Goal: Download file/media

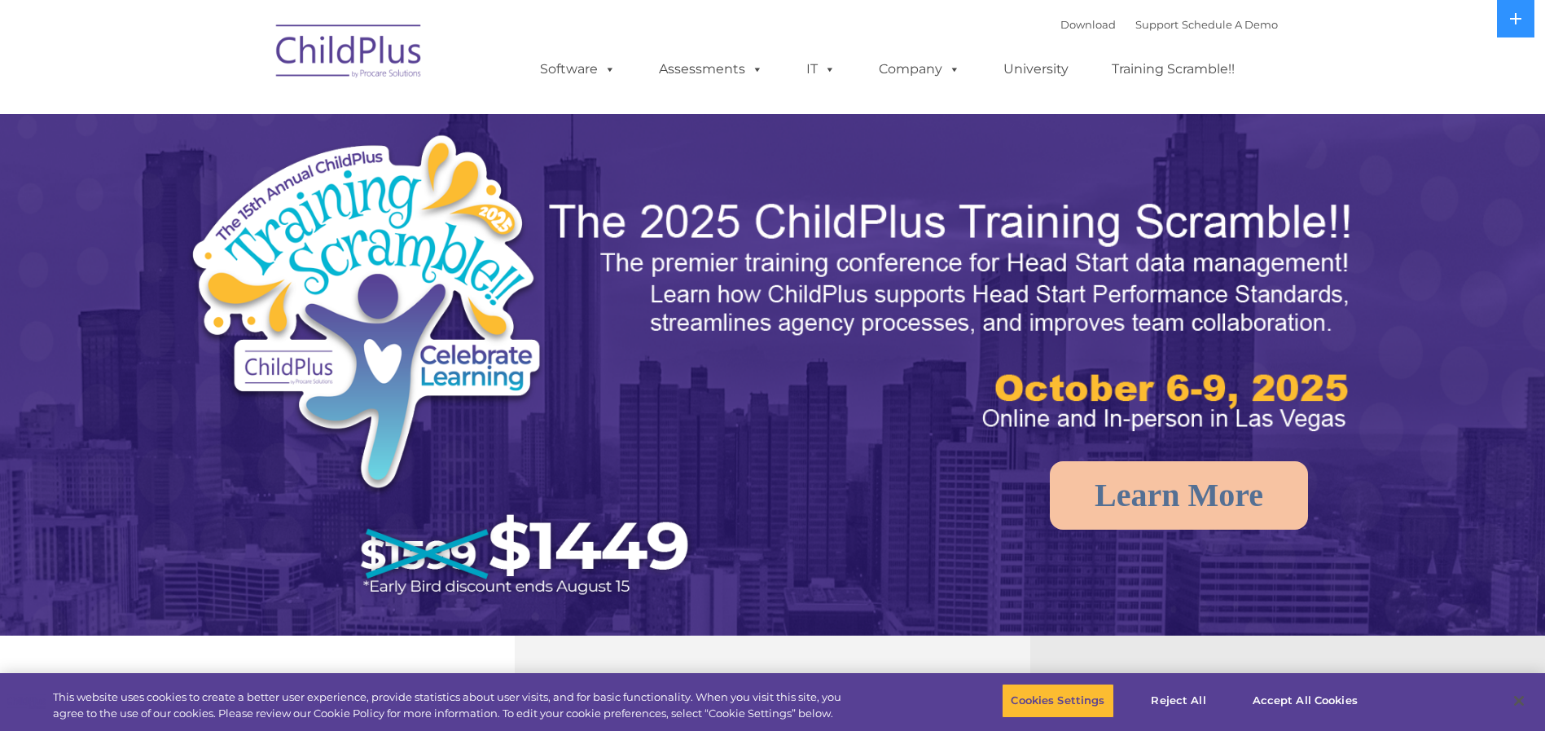
select select "MEDIUM"
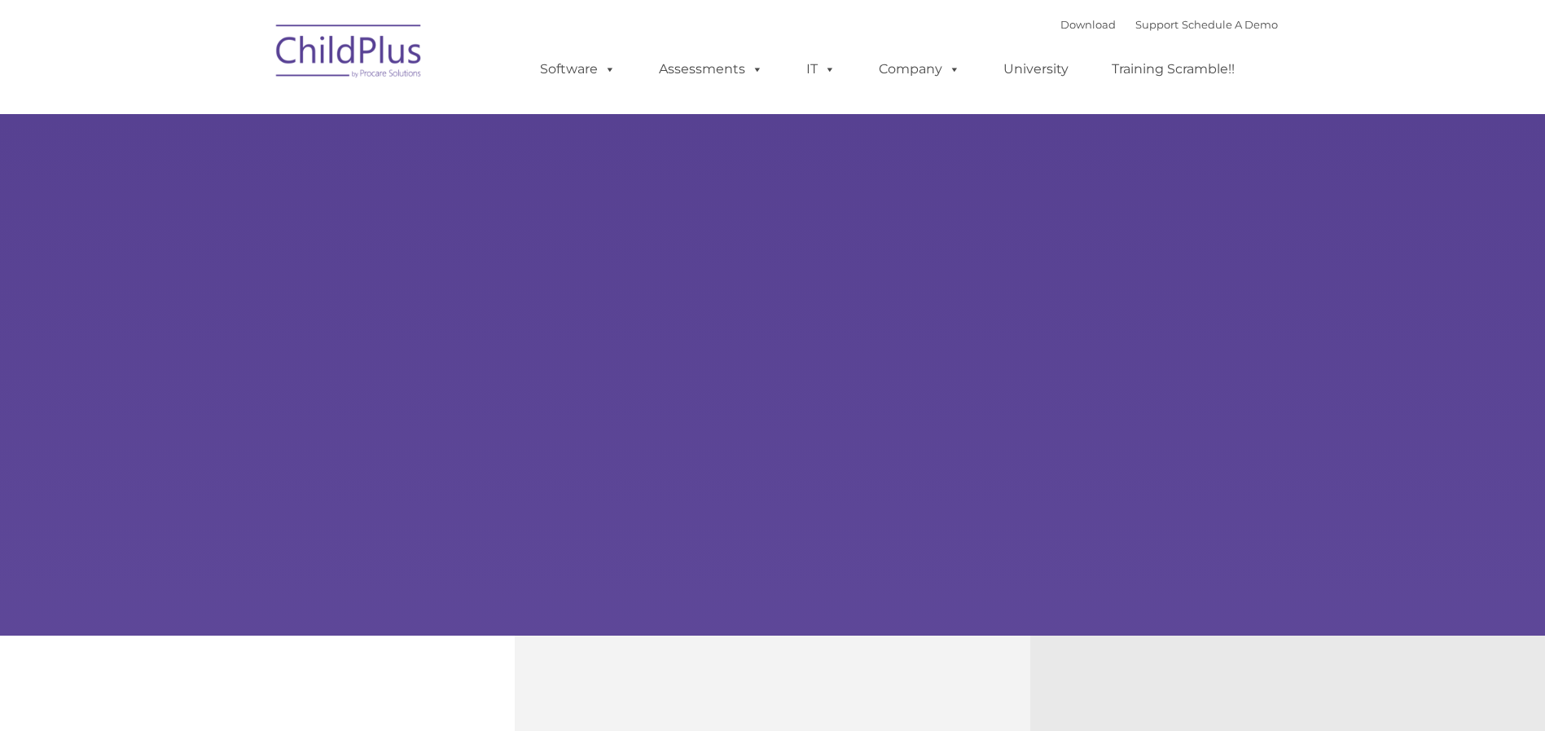
type input ""
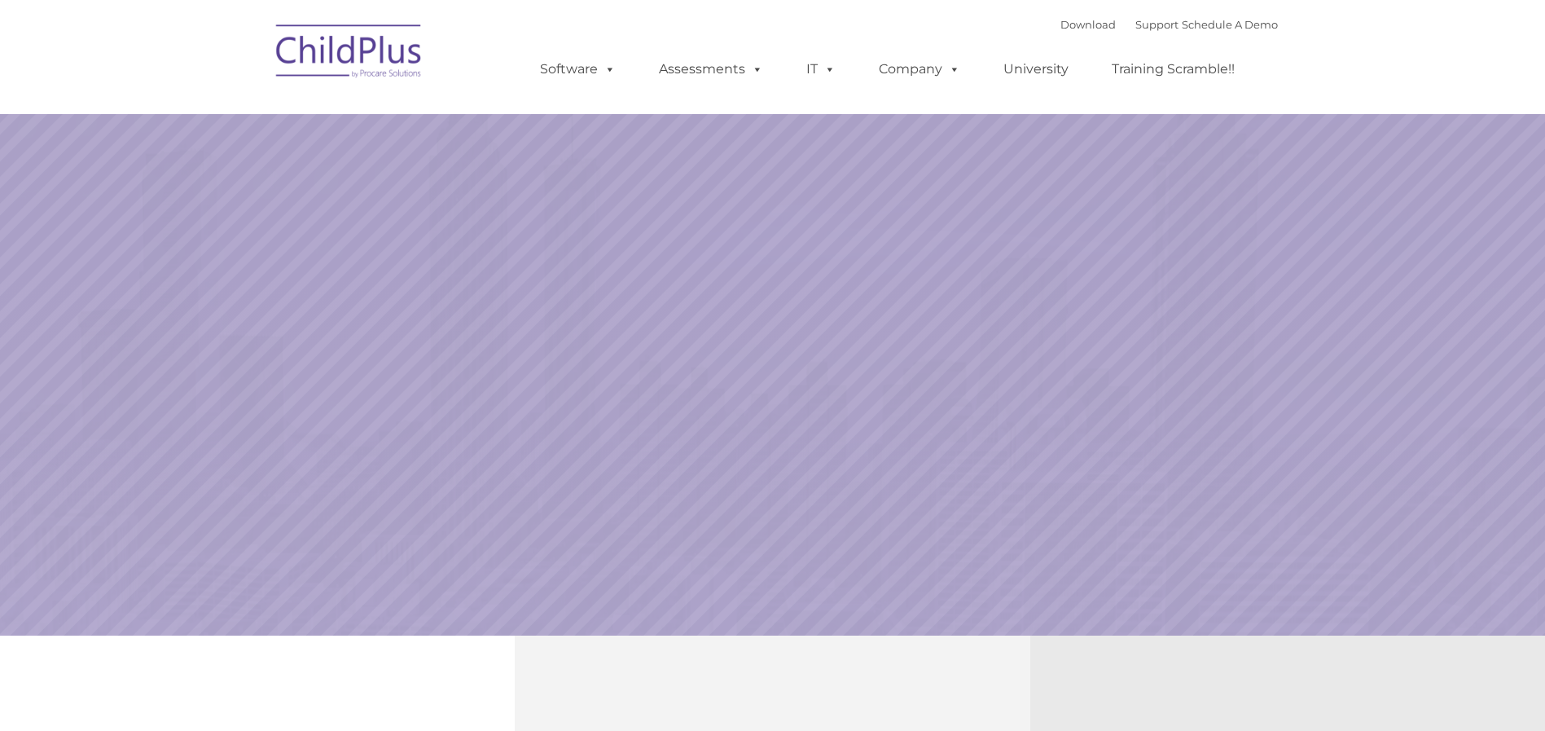
select select "MEDIUM"
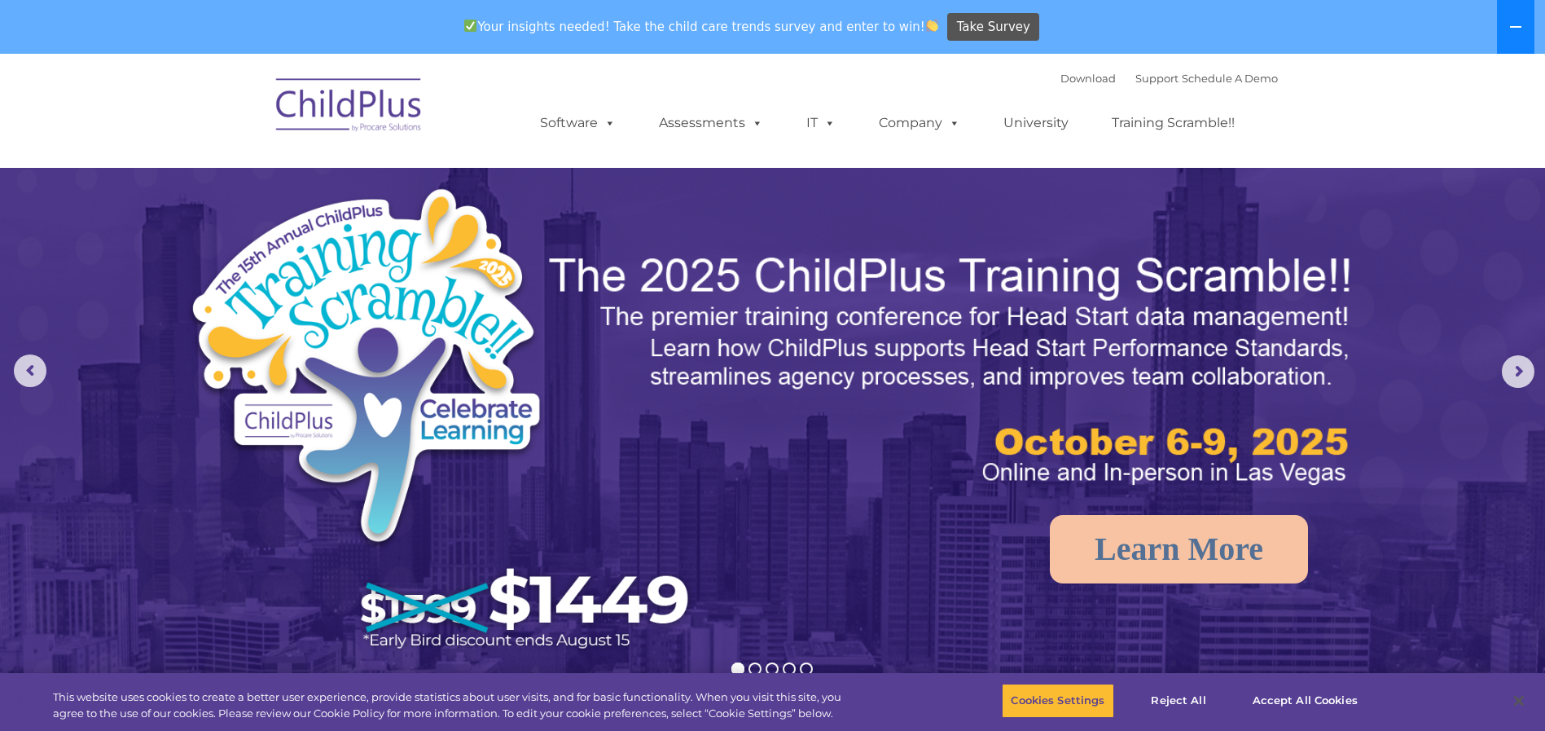
click at [1514, 23] on icon at bounding box center [1516, 26] width 13 height 13
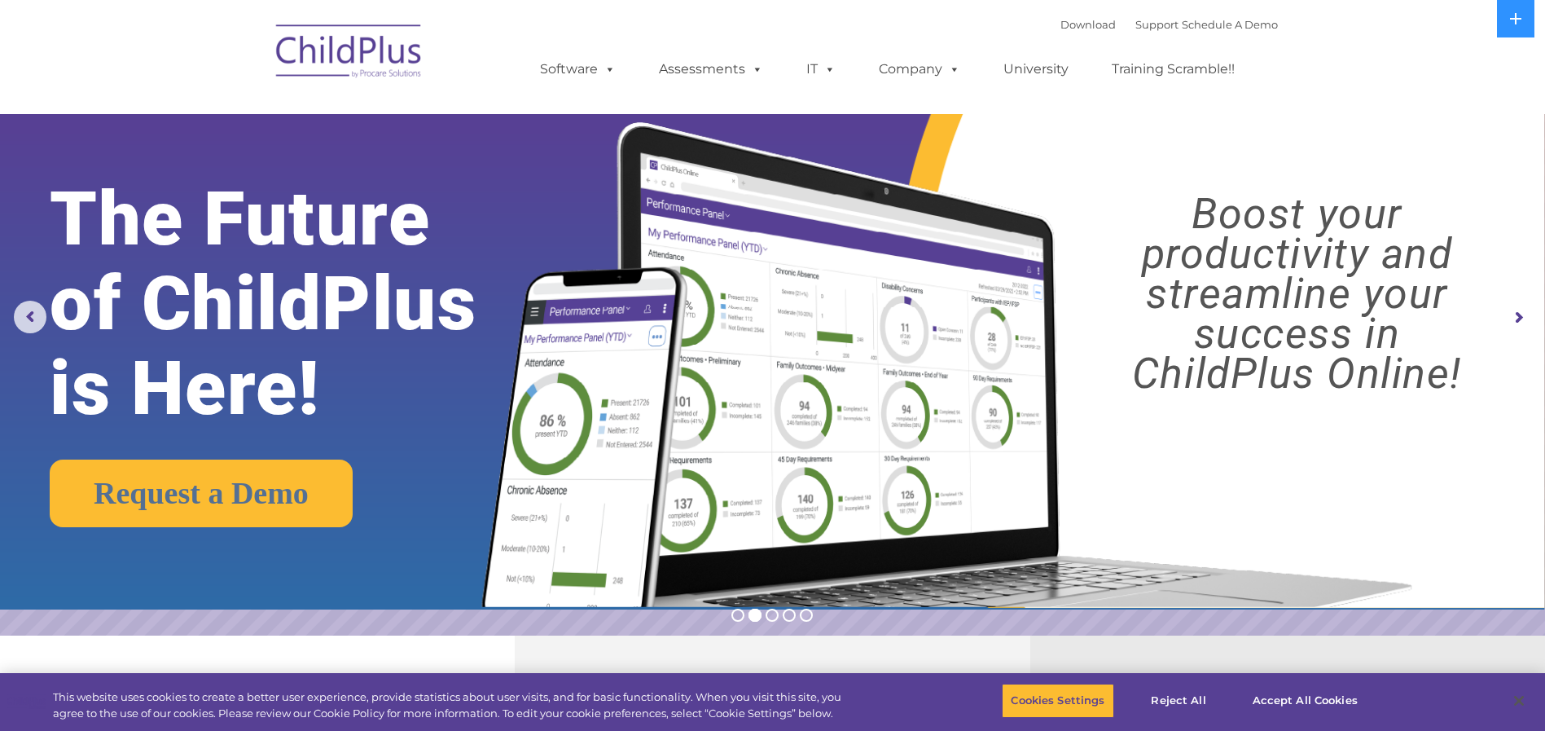
click at [319, 60] on img at bounding box center [349, 53] width 163 height 81
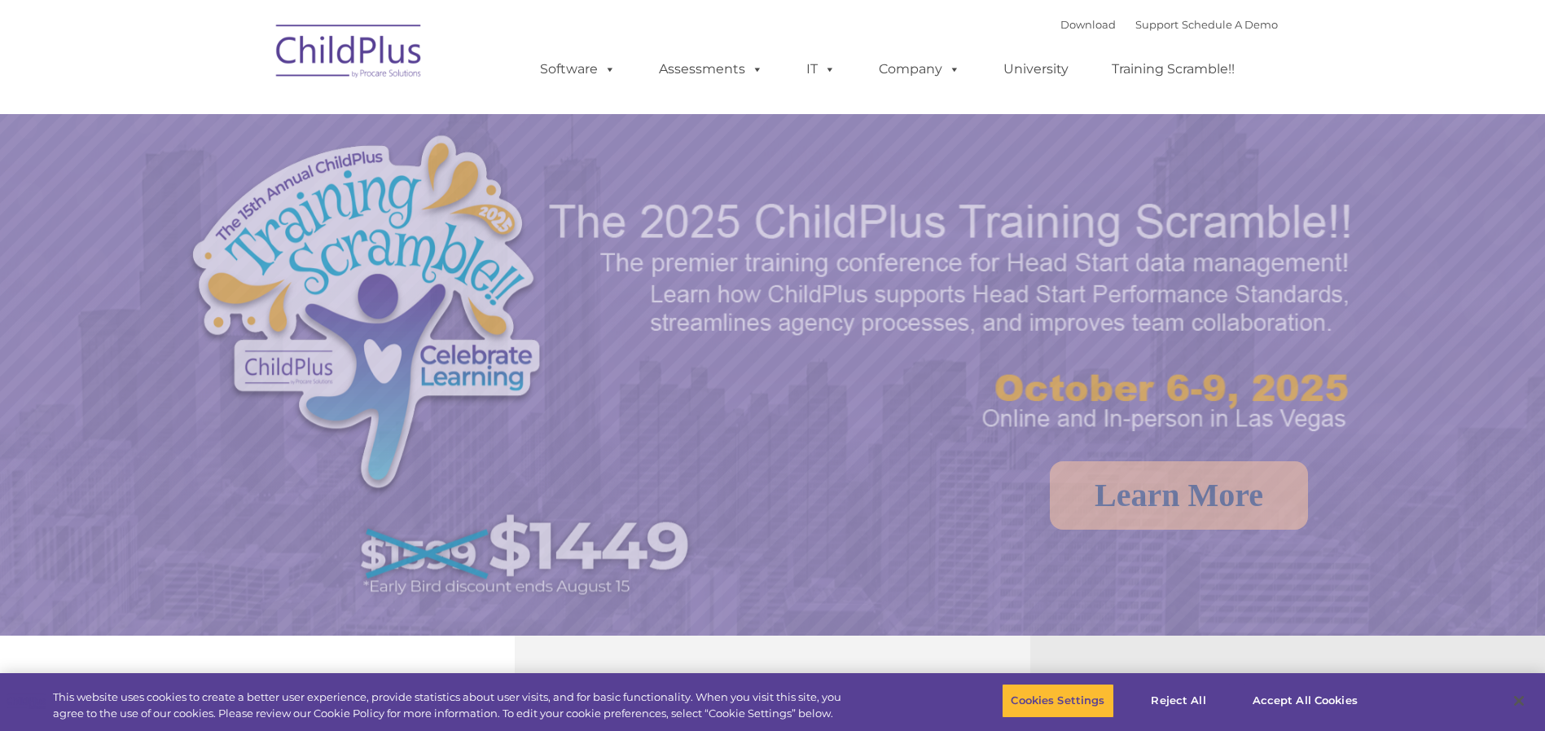
select select "MEDIUM"
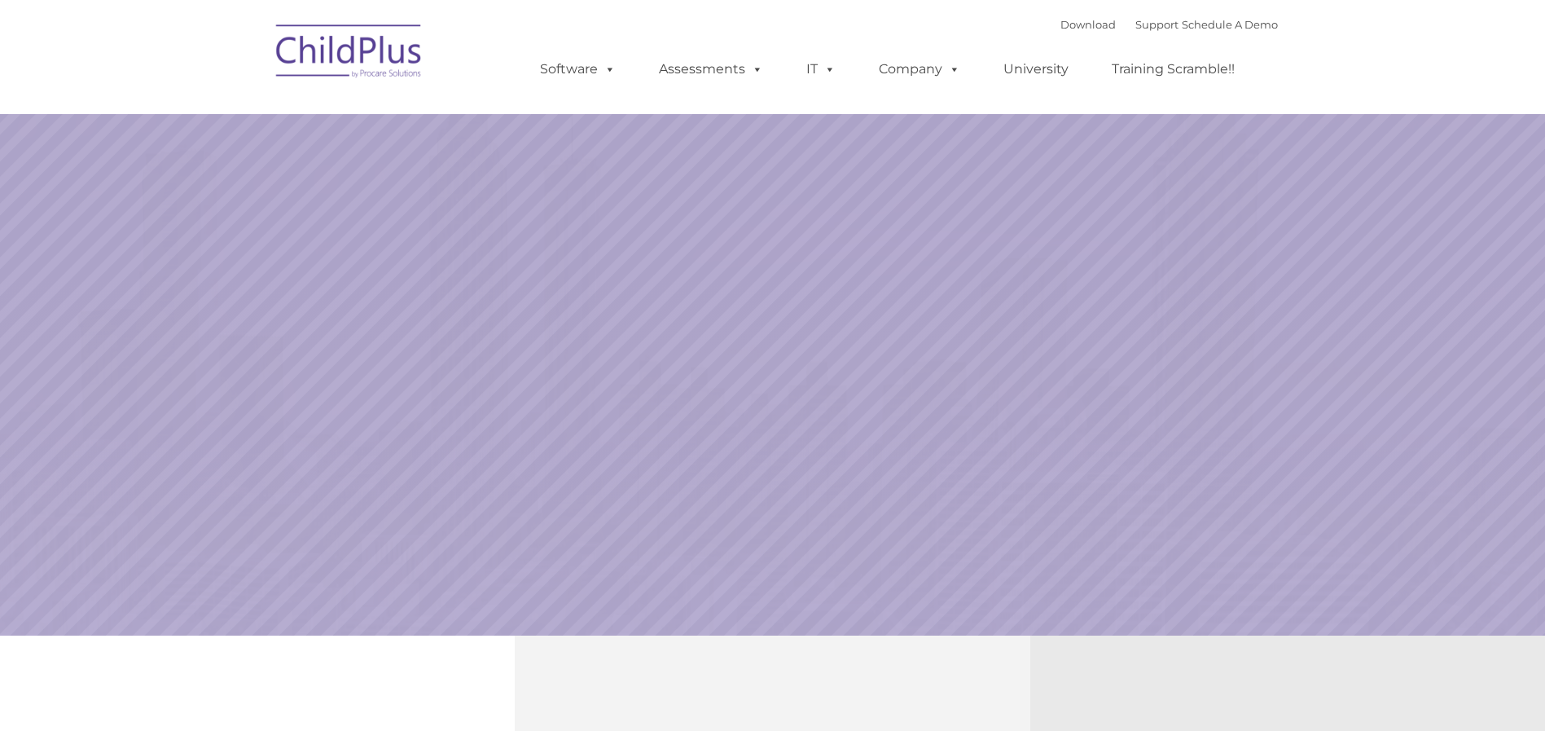
select select "MEDIUM"
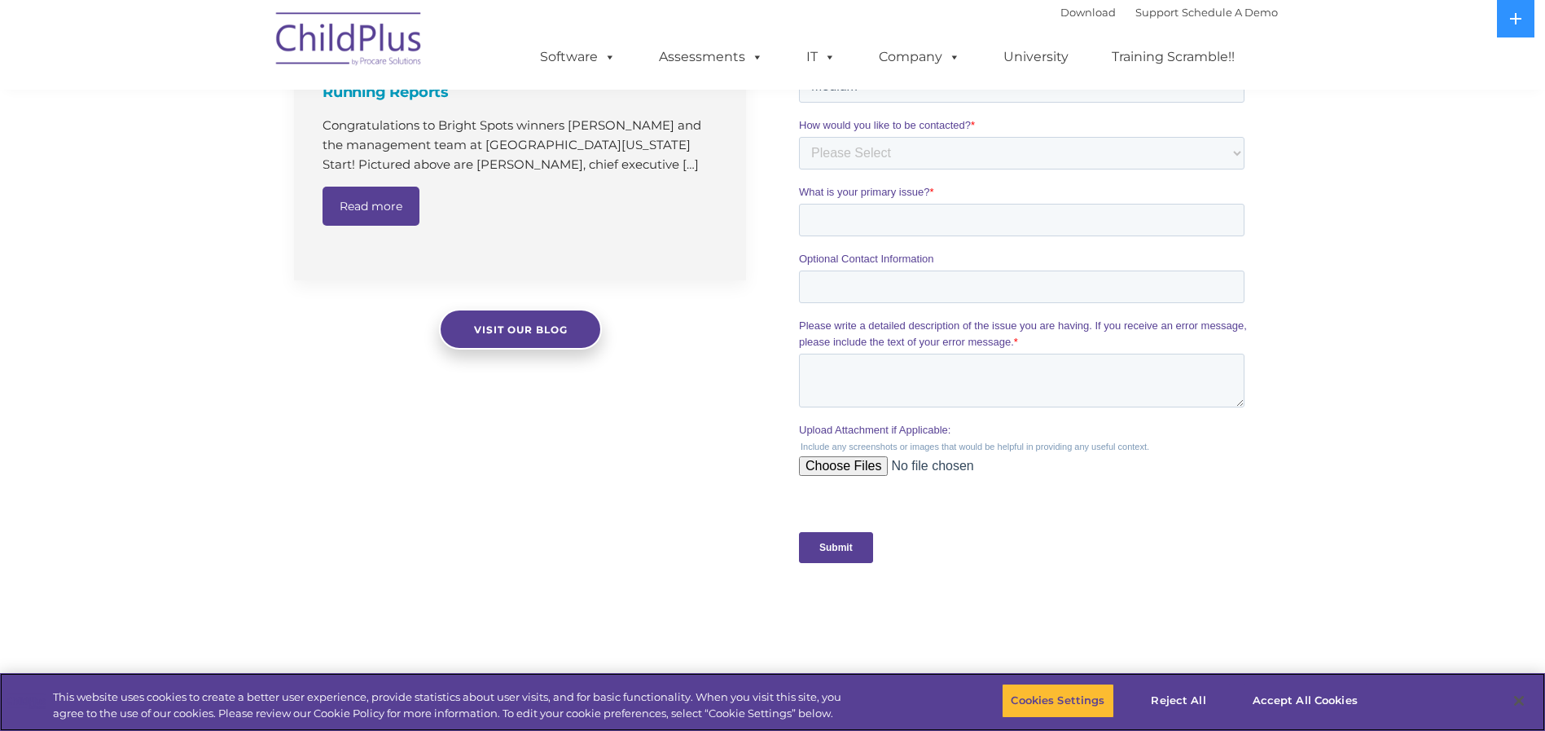
scroll to position [1595, 0]
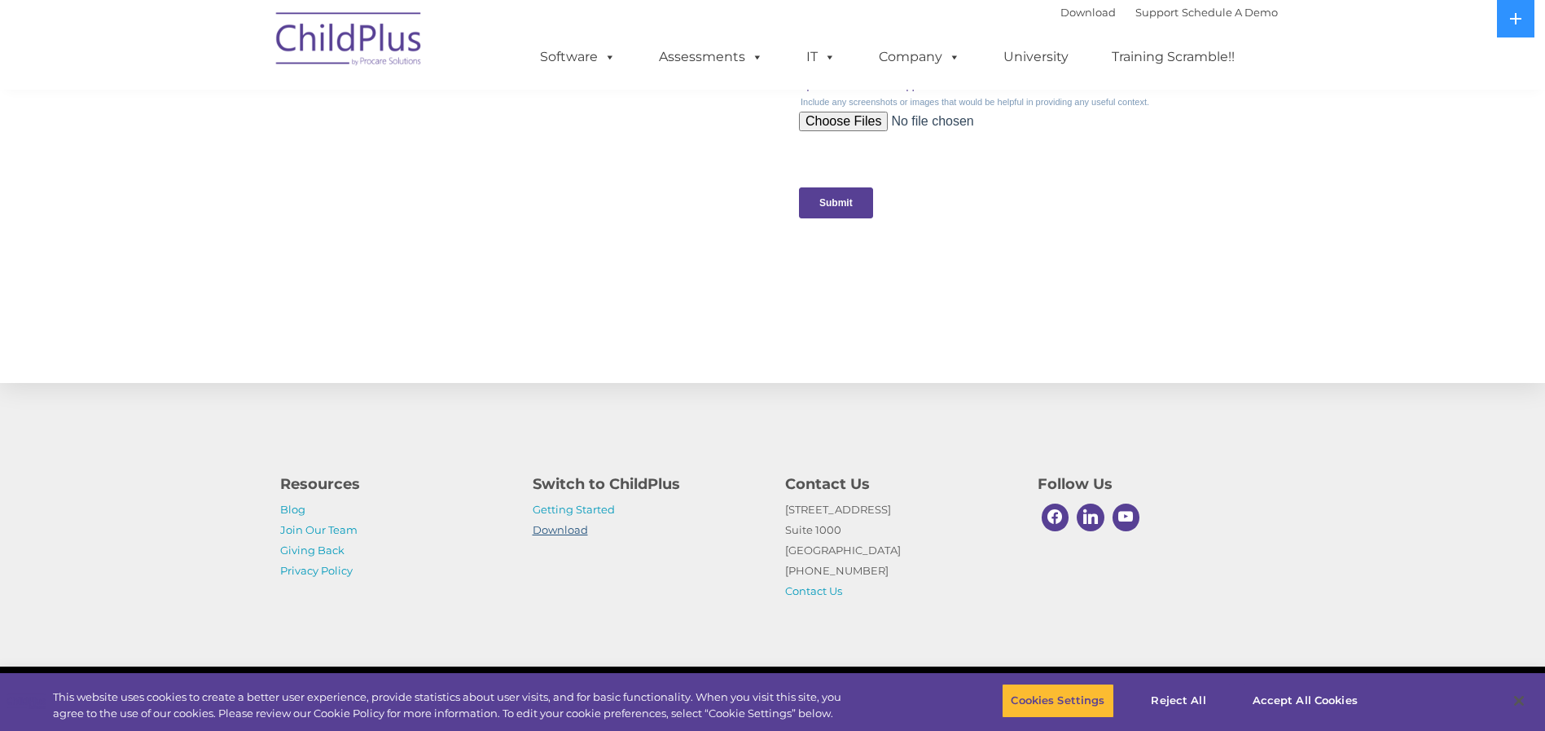
click at [575, 535] on link "Download" at bounding box center [560, 529] width 55 height 13
